Goal: Find specific page/section: Find specific page/section

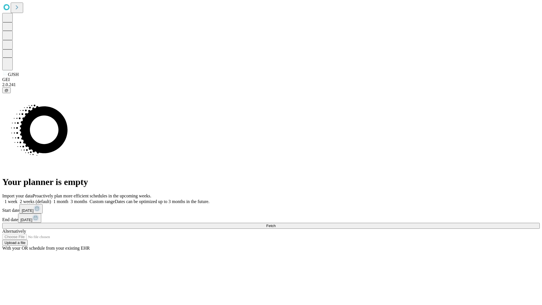
click at [275, 223] on span "Fetch" at bounding box center [270, 225] width 9 height 4
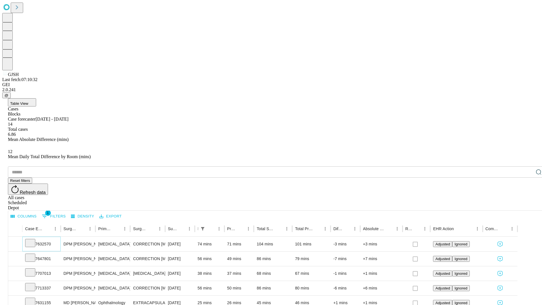
click at [33, 239] on icon at bounding box center [30, 242] width 6 height 6
